Goal: Transaction & Acquisition: Purchase product/service

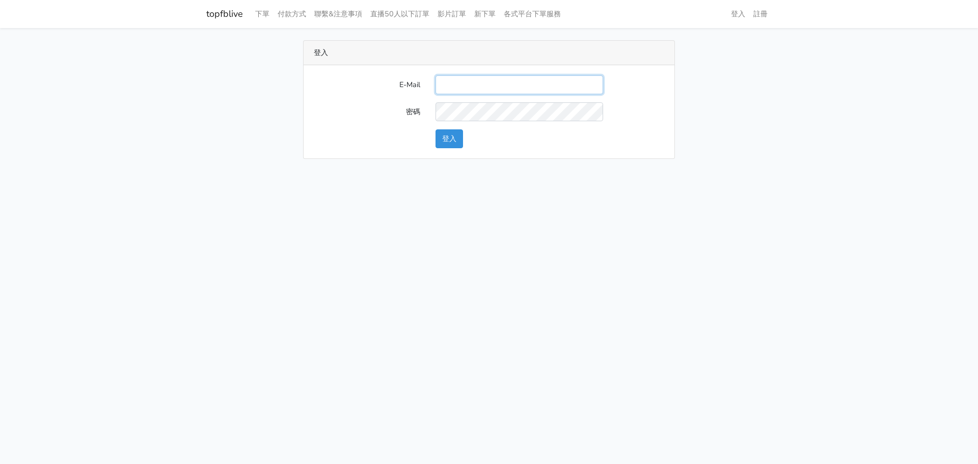
click at [469, 87] on input "E-Mail" at bounding box center [520, 84] width 168 height 19
paste input "a0911867812"
drag, startPoint x: 543, startPoint y: 84, endPoint x: 586, endPoint y: 83, distance: 43.8
click at [585, 83] on input "gftv30000@yahoo.com.twa0911867812" at bounding box center [520, 84] width 168 height 19
click at [555, 81] on input "gftv30000@yahoo.com.twa" at bounding box center [520, 84] width 168 height 19
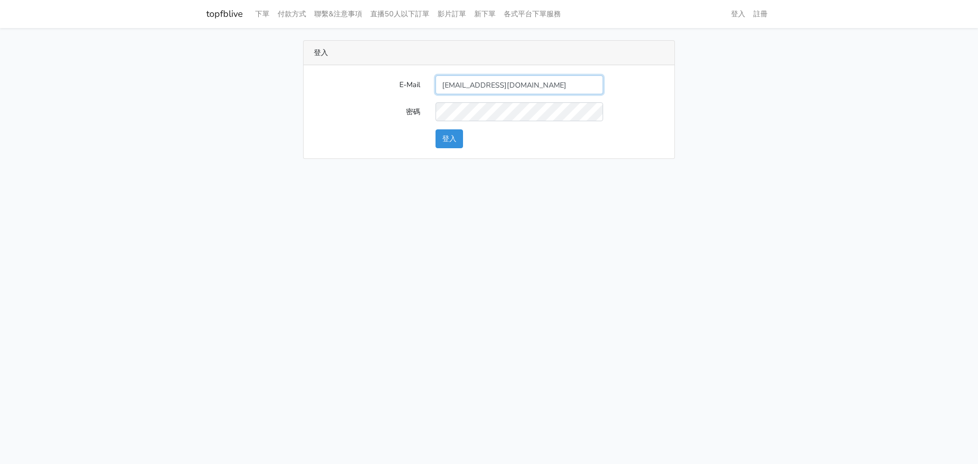
type input "gftv30000@yahoo.com.tw"
click at [463, 131] on button "登入" at bounding box center [450, 138] width 28 height 19
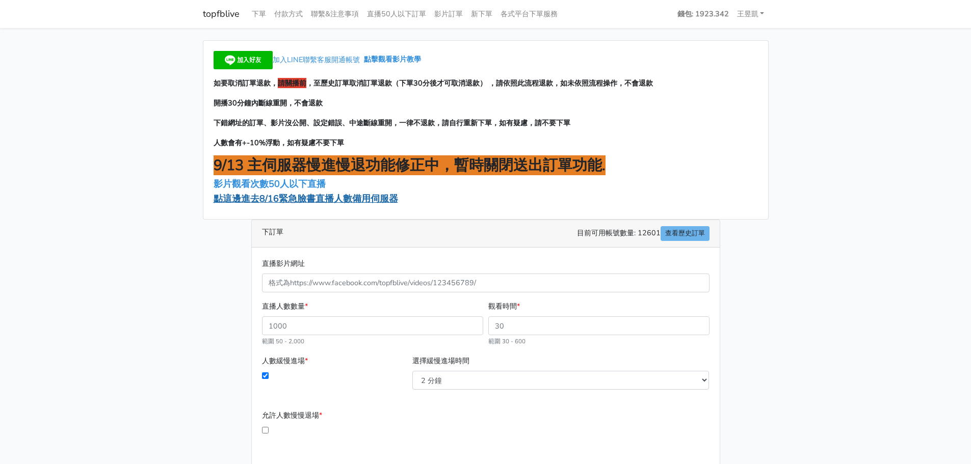
click at [367, 197] on span "點這邊進去8/16緊急臉書直播人數備用伺服器" at bounding box center [305, 199] width 184 height 12
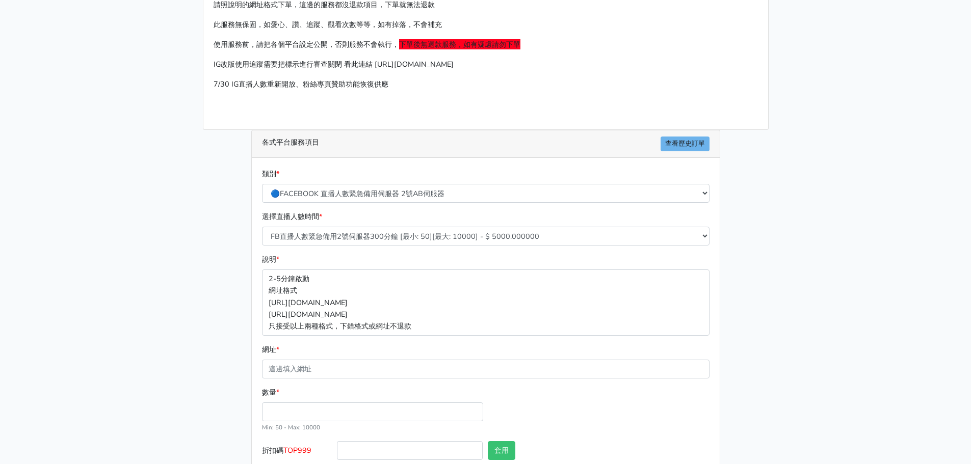
scroll to position [113, 0]
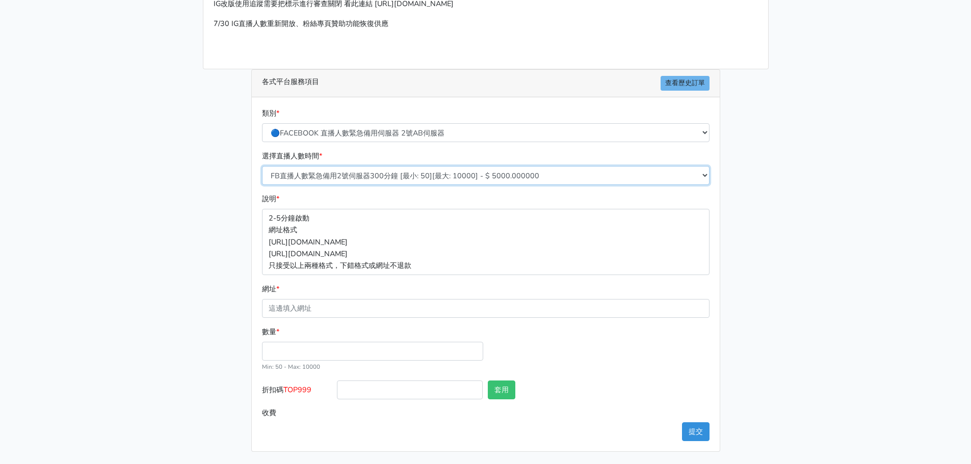
click at [459, 180] on select "FB直播人數緊急備用2號伺服器300分鐘 [最小: 50][最大: 10000] - $ 5000.000000 FB直播人數緊急備用2號伺服器60分鐘 [最…" at bounding box center [485, 175] width 447 height 19
select select "575"
click at [262, 166] on select "FB直播人數緊急備用2號伺服器300分鐘 [最小: 50][最大: 10000] - $ 5000.000000 FB直播人數緊急備用2號伺服器60分鐘 [最…" at bounding box center [485, 175] width 447 height 19
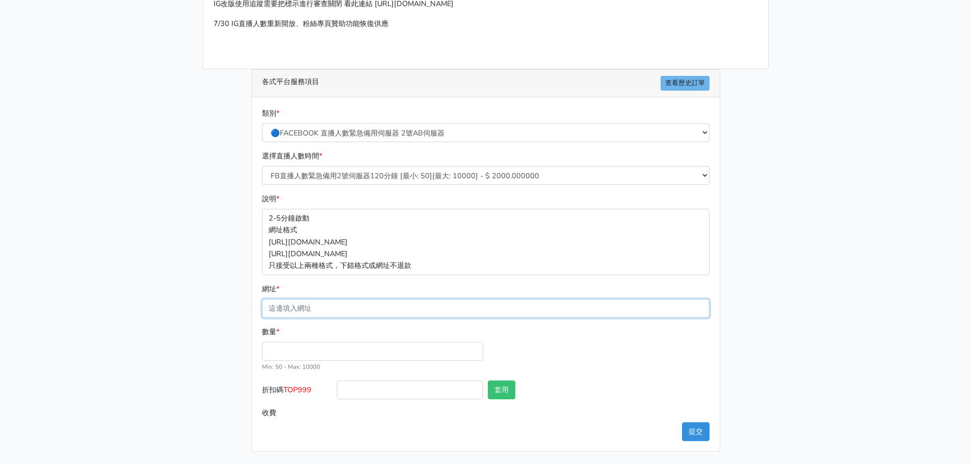
click at [332, 308] on input "網址 *" at bounding box center [485, 308] width 447 height 19
paste input "https://www.facebook.com/100064535208051/videos/804298065468801?locale=zh_TW"
type input "https://www.facebook.com/100064535208051/videos/804298065468801?locale=zh_TW"
click at [284, 353] on input "數量 *" at bounding box center [372, 351] width 221 height 19
type input "100"
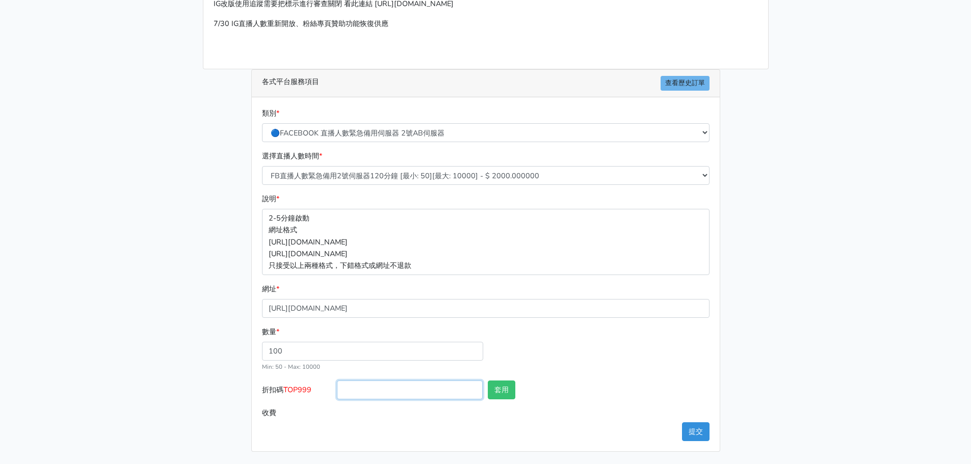
type input "200.000"
drag, startPoint x: 395, startPoint y: 389, endPoint x: 338, endPoint y: 392, distance: 57.1
click at [394, 389] on input "折扣碼 TOP999" at bounding box center [410, 390] width 146 height 19
drag, startPoint x: 289, startPoint y: 390, endPoint x: 319, endPoint y: 391, distance: 30.1
click at [319, 391] on label "折扣碼 TOP999" at bounding box center [296, 392] width 75 height 23
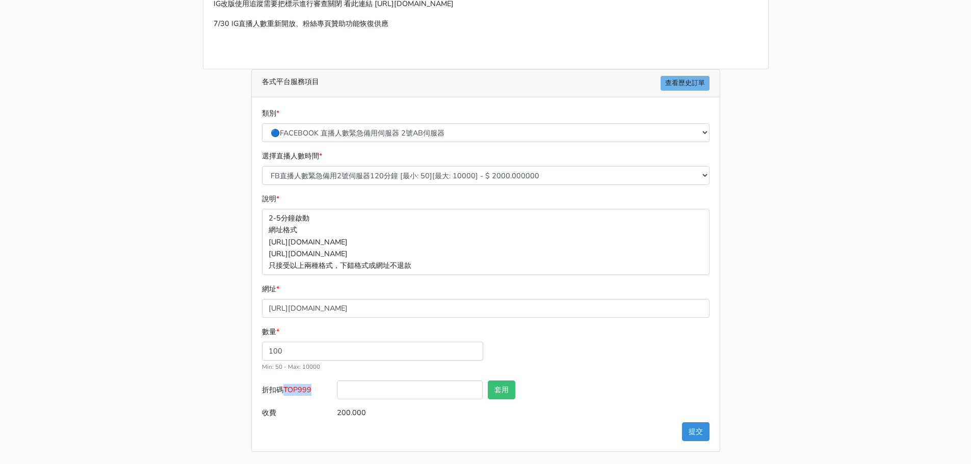
drag, startPoint x: 295, startPoint y: 389, endPoint x: 318, endPoint y: 387, distance: 23.5
click at [318, 387] on label "折扣碼 TOP999" at bounding box center [296, 392] width 75 height 23
copy span "TOP999"
click at [356, 393] on input "折扣碼 TOP999" at bounding box center [410, 390] width 146 height 19
paste input "TOP999"
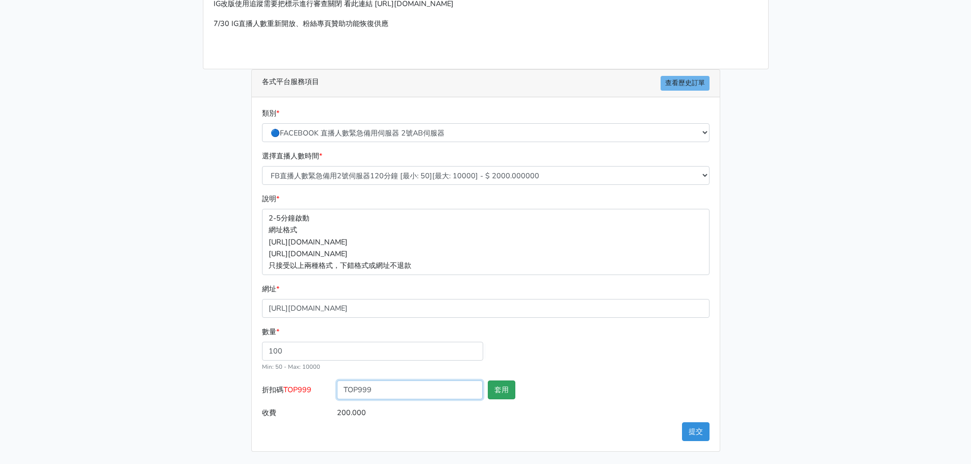
type input "TOP999"
click at [510, 395] on button "套用" at bounding box center [502, 390] width 28 height 19
type input "套用失敗"
drag, startPoint x: 389, startPoint y: 389, endPoint x: 383, endPoint y: 391, distance: 6.0
click at [383, 391] on input "TOP999" at bounding box center [410, 390] width 146 height 19
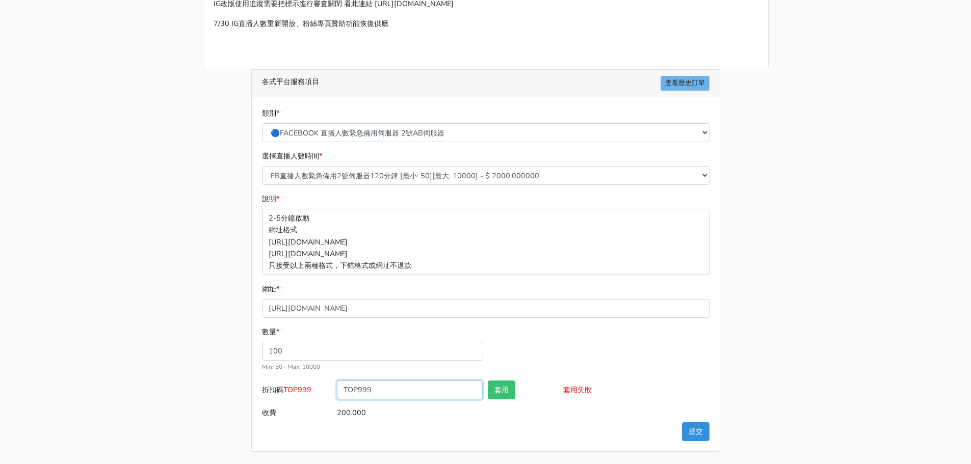
click at [342, 389] on input "TOP999" at bounding box center [410, 390] width 146 height 19
click at [346, 390] on input "TOP999" at bounding box center [410, 390] width 146 height 19
type input "OP999"
drag, startPoint x: 377, startPoint y: 388, endPoint x: 330, endPoint y: 392, distance: 46.5
click at [330, 392] on div "折扣碼 TOP999 OP999 套用 套用失敗" at bounding box center [485, 392] width 452 height 23
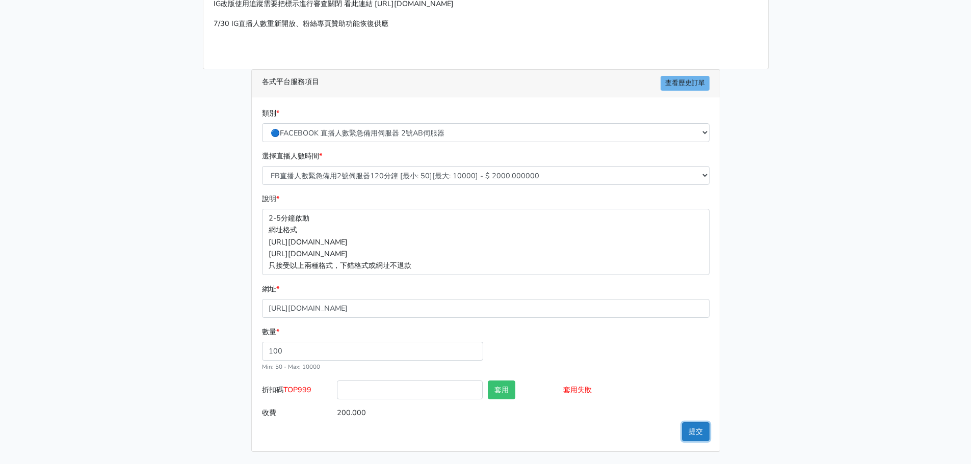
click at [689, 436] on button "提交" at bounding box center [696, 431] width 28 height 19
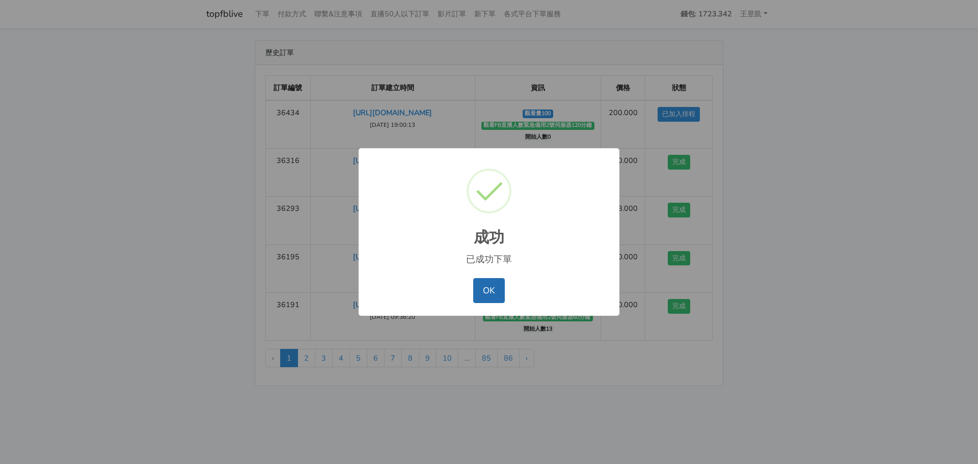
click at [497, 291] on button "OK" at bounding box center [488, 290] width 31 height 24
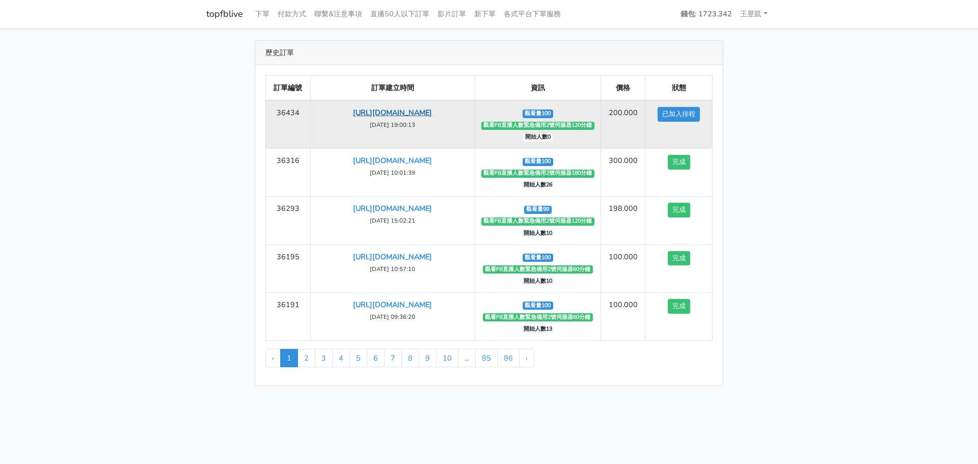
click at [419, 118] on link "https://www.facebook.com/100064535208051/videos/804298065468801?locale=zh_TW" at bounding box center [392, 113] width 79 height 10
click at [432, 112] on link "https://www.facebook.com/100064535208051/videos/804298065468801?locale=zh_TW" at bounding box center [392, 113] width 79 height 10
click at [399, 110] on link "[URL][DOMAIN_NAME]" at bounding box center [392, 113] width 79 height 10
click at [403, 117] on link "[URL][DOMAIN_NAME]" at bounding box center [392, 113] width 79 height 10
